Goal: Task Accomplishment & Management: Use online tool/utility

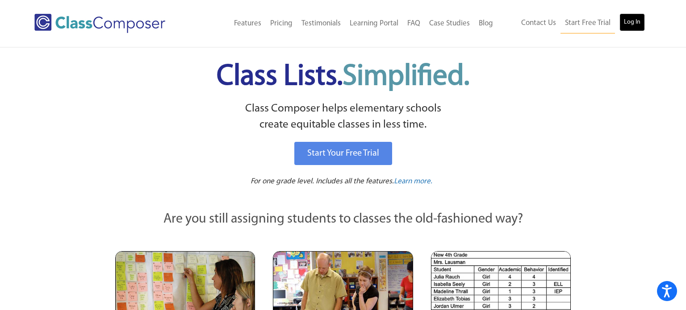
click at [632, 20] on link "Log In" at bounding box center [631, 22] width 25 height 18
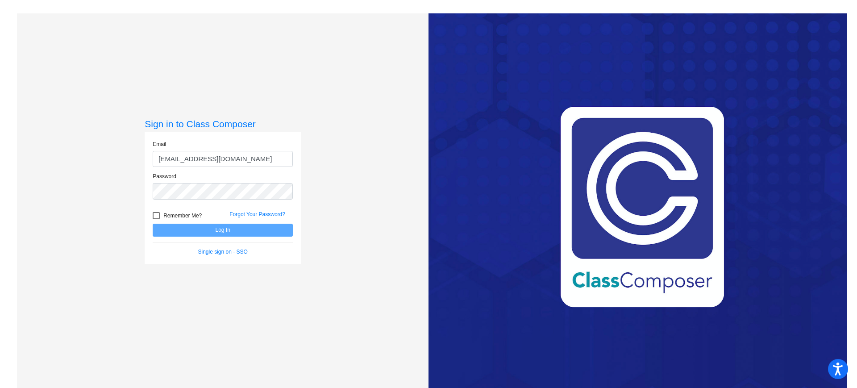
type input "[EMAIL_ADDRESS][DOMAIN_NAME]"
click at [153, 224] on button "Log In" at bounding box center [223, 230] width 140 height 13
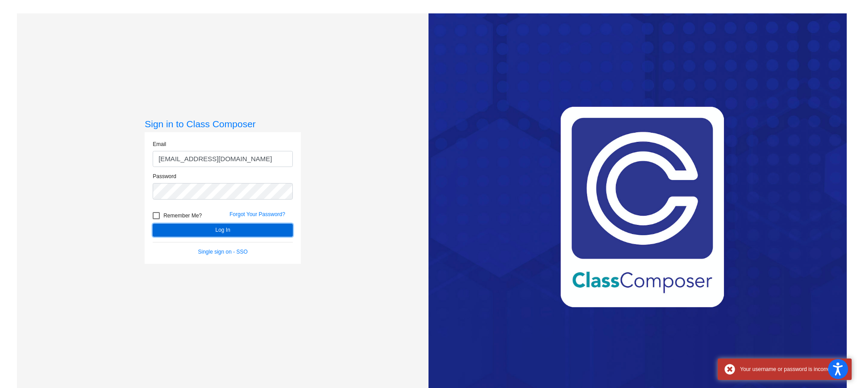
click at [226, 231] on button "Log In" at bounding box center [223, 230] width 140 height 13
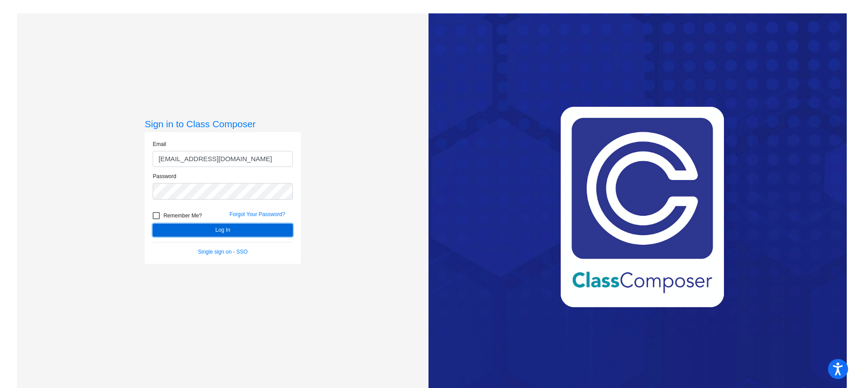
click at [226, 231] on button "Log In" at bounding box center [223, 230] width 140 height 13
